Goal: Information Seeking & Learning: Understand process/instructions

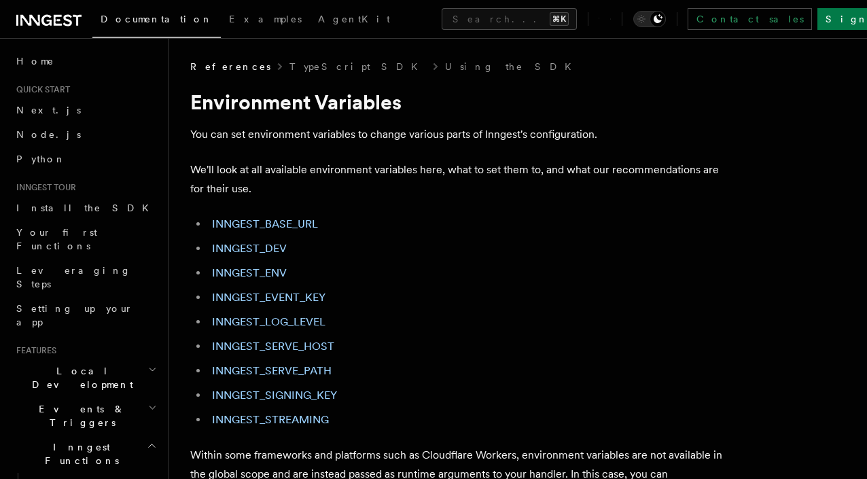
scroll to position [765, 0]
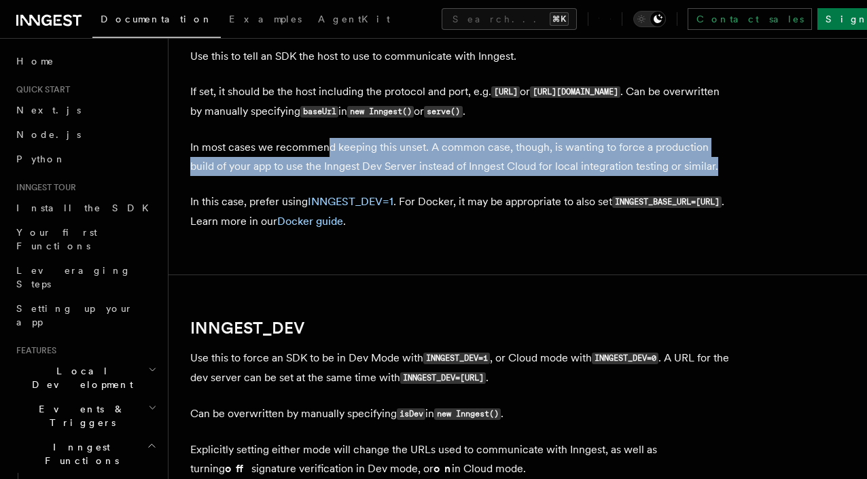
drag, startPoint x: 329, startPoint y: 160, endPoint x: 333, endPoint y: 201, distance: 40.9
click at [333, 176] on p "In most cases we recommend keeping this unset. A common case, though, is wantin…" at bounding box center [461, 157] width 543 height 38
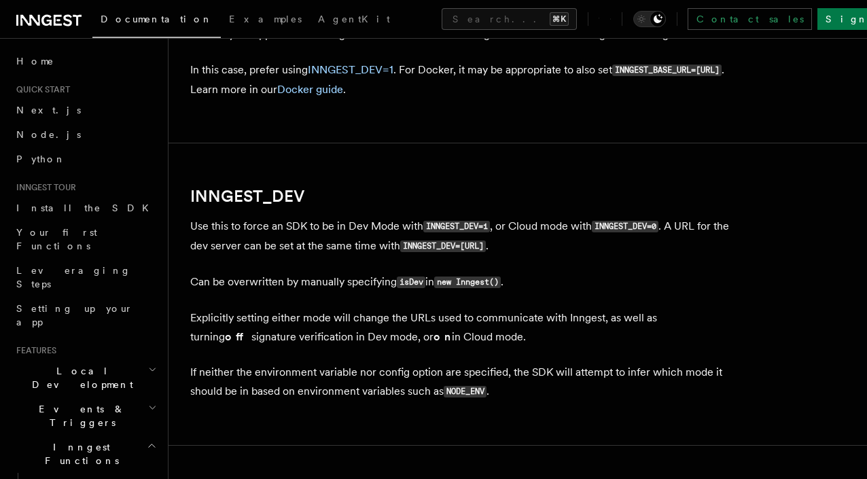
scroll to position [900, 0]
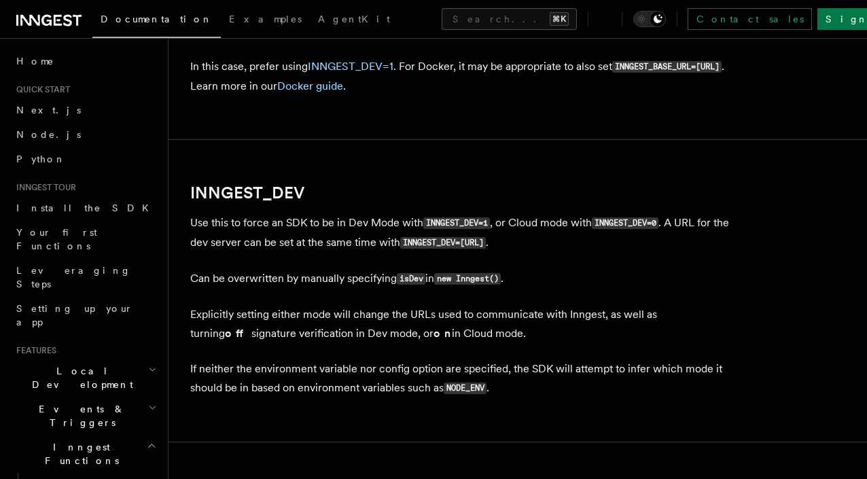
click at [612, 73] on code "INNGEST_BASE_URL=[URL]" at bounding box center [666, 67] width 109 height 12
copy code "INNGEST_BASE_URL"
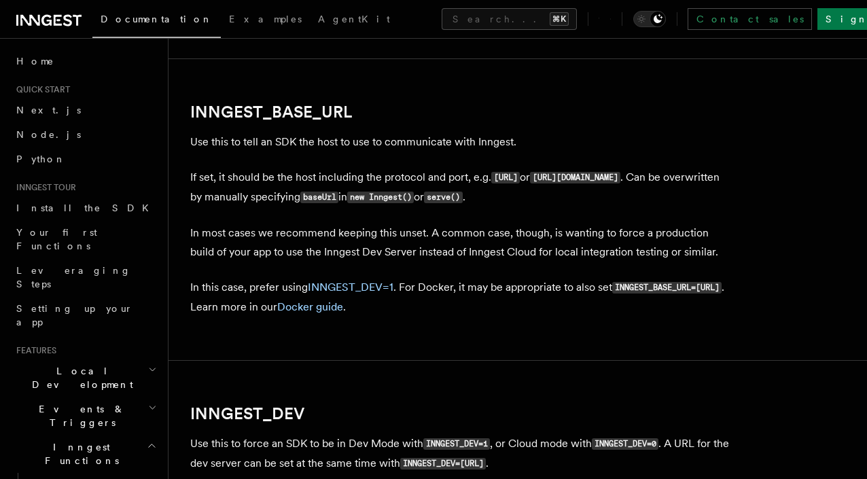
scroll to position [0, 0]
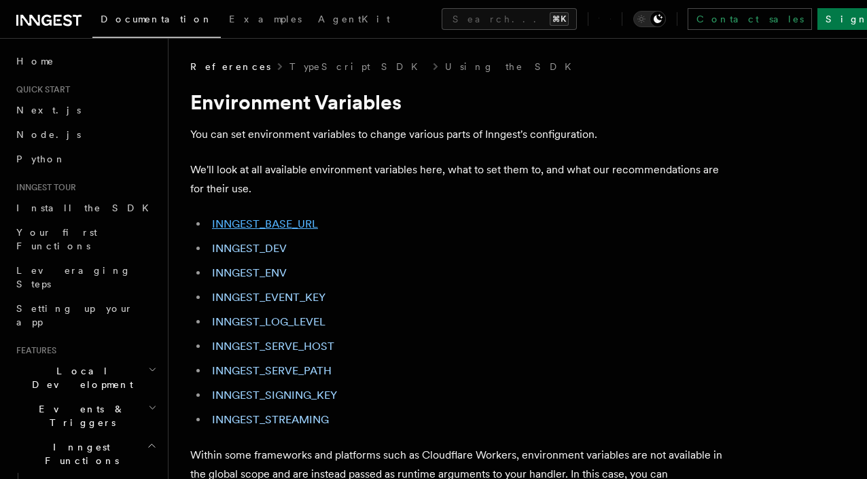
click at [240, 223] on link "INNGEST_BASE_URL" at bounding box center [265, 223] width 106 height 13
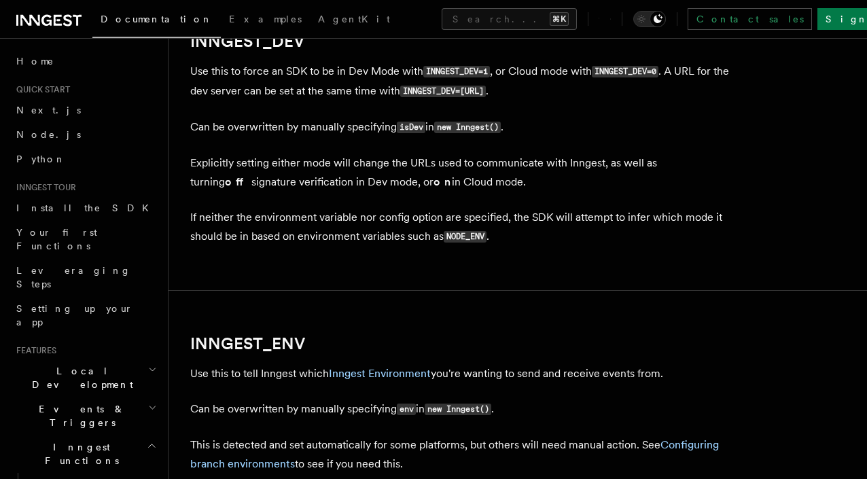
scroll to position [1053, 0]
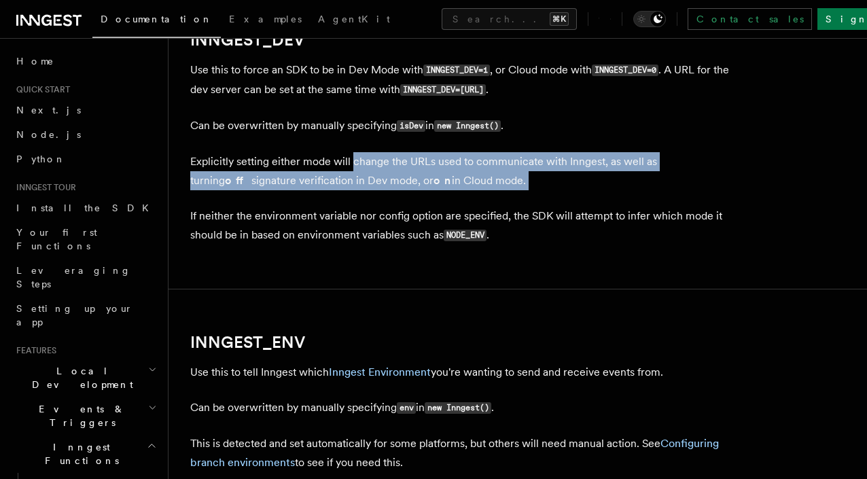
drag, startPoint x: 352, startPoint y: 200, endPoint x: 359, endPoint y: 235, distance: 35.3
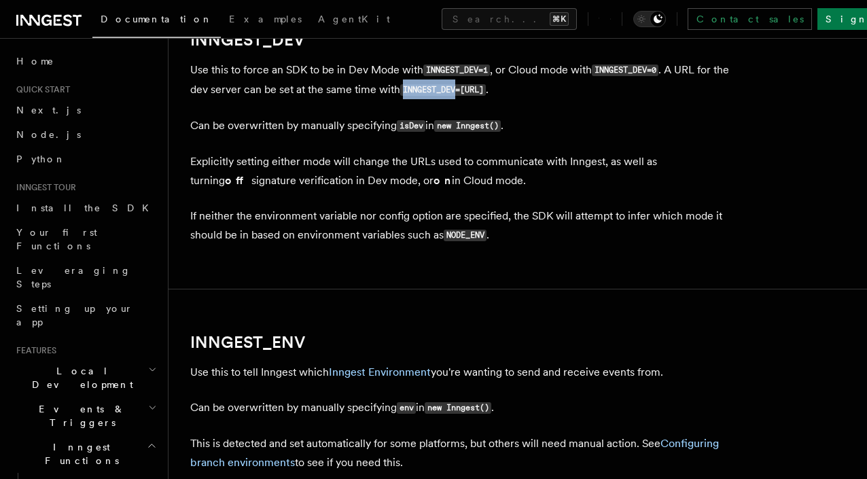
drag, startPoint x: 459, startPoint y: 128, endPoint x: 513, endPoint y: 128, distance: 53.7
click at [486, 96] on code "INNGEST_DEV=[URL]" at bounding box center [443, 90] width 86 height 12
copy code "INNGEST_DEV"
